Goal: Find specific page/section: Find specific page/section

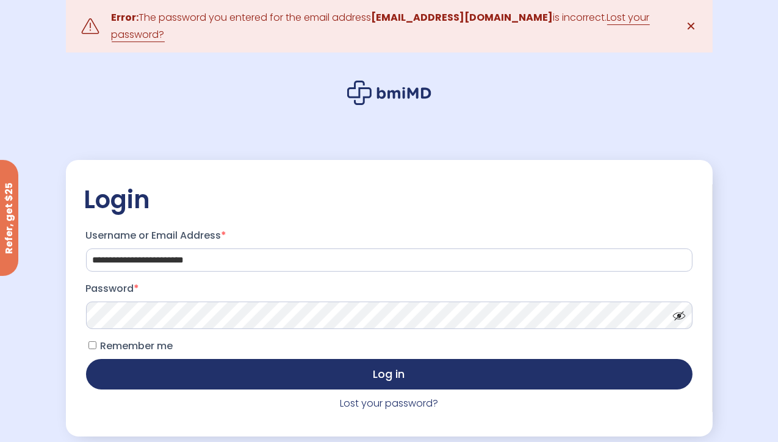
scroll to position [12, 0]
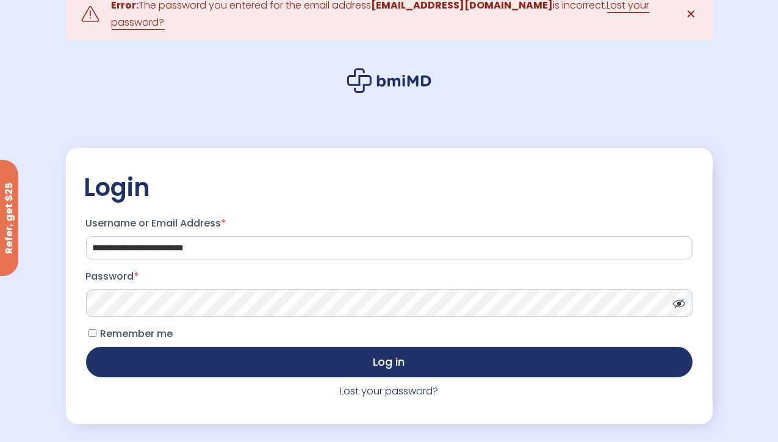
click at [240, 319] on p "Password *" at bounding box center [389, 292] width 610 height 54
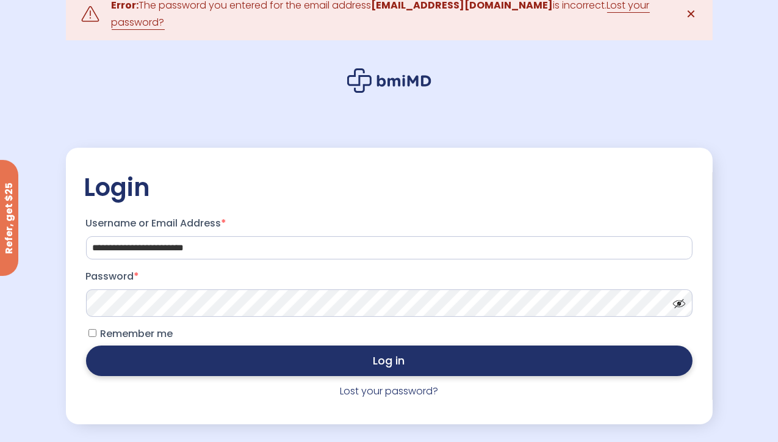
click at [298, 363] on button "Log in" at bounding box center [389, 360] width 607 height 31
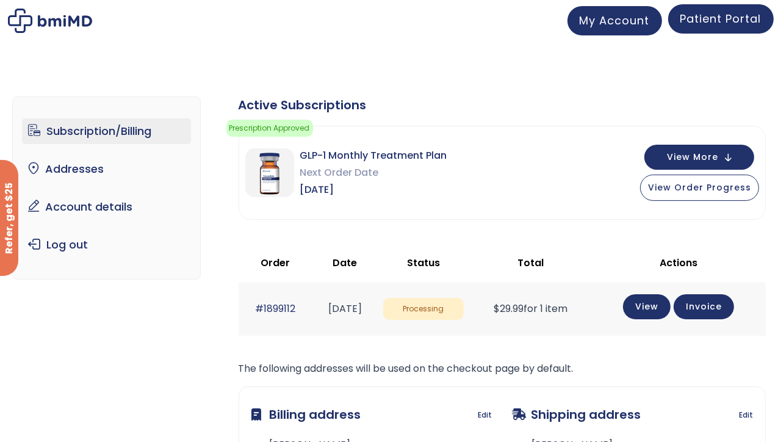
click at [709, 31] on link "Patient Portal" at bounding box center [721, 18] width 106 height 29
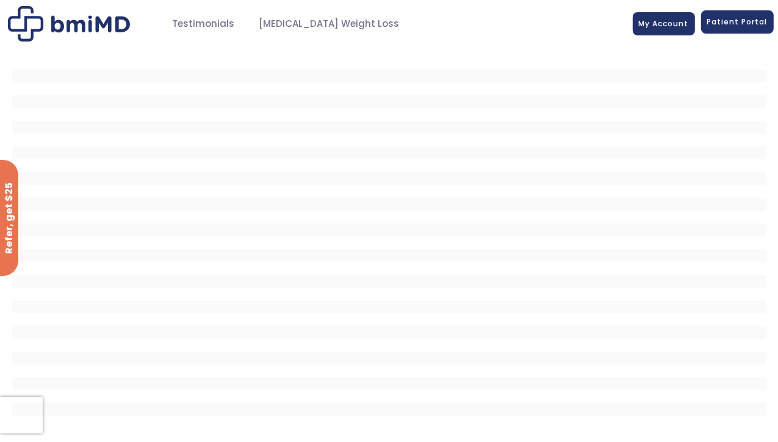
click at [762, 24] on span "Patient Portal" at bounding box center [737, 21] width 60 height 10
